Goal: Information Seeking & Learning: Find specific fact

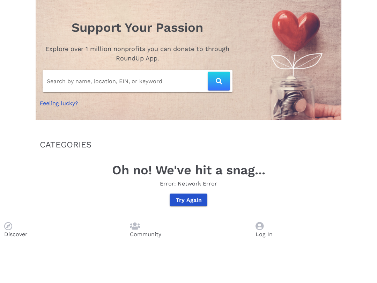
click at [256, 230] on icon at bounding box center [260, 226] width 8 height 8
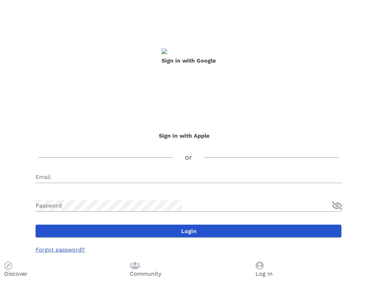
click at [186, 171] on input "Email" at bounding box center [189, 176] width 306 height 11
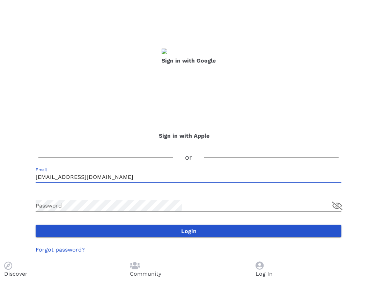
type input "[EMAIL_ADDRESS][DOMAIN_NAME]"
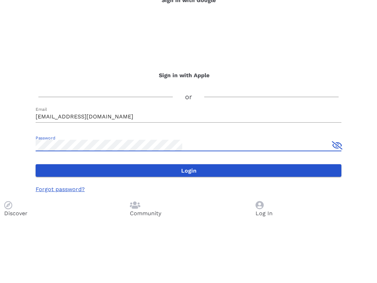
click at [332, 202] on button "append icon" at bounding box center [337, 206] width 10 height 8
click at [220, 225] on button "Login" at bounding box center [189, 231] width 306 height 13
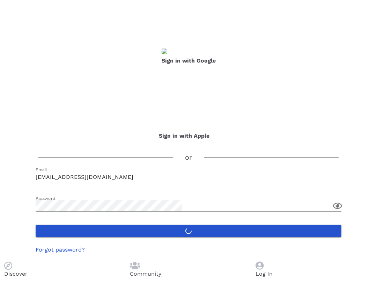
click at [122, 271] on p "Discover" at bounding box center [62, 274] width 117 height 8
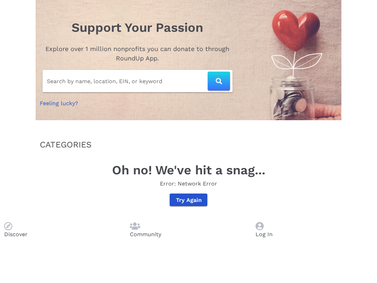
click at [192, 83] on input "Search by name, location, EIN, or keyword" at bounding box center [127, 80] width 161 height 11
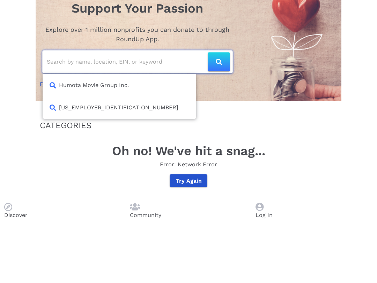
click at [168, 116] on div "[US_EMPLOYER_IDENTIFICATION_NUMBER]" at bounding box center [120, 127] width 154 height 22
type input "[US_EMPLOYER_IDENTIFICATION_NUMBER]"
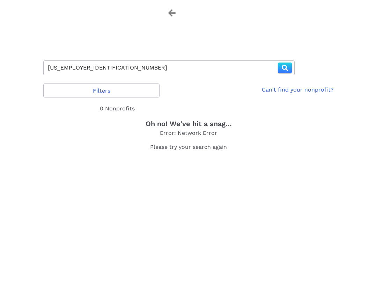
click at [231, 62] on input "[US_EMPLOYER_IDENTIFICATION_NUMBER]" at bounding box center [163, 67] width 230 height 11
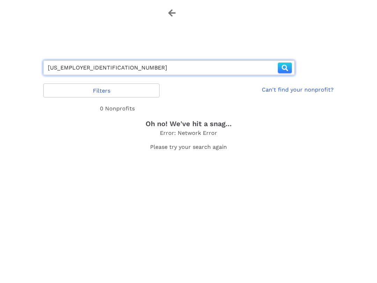
click at [262, 86] on link "Can't find your nonprofit?" at bounding box center [298, 90] width 72 height 8
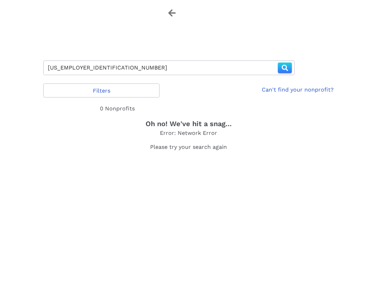
click at [262, 86] on link "Can't find your nonprofit?" at bounding box center [298, 90] width 72 height 8
